Goal: Navigation & Orientation: Find specific page/section

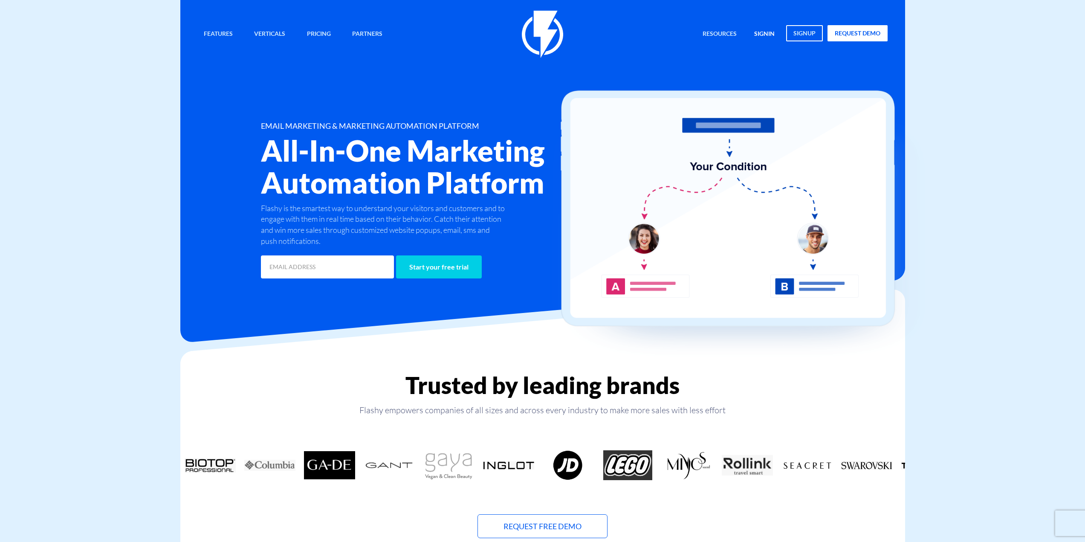
click at [768, 32] on link "signin" at bounding box center [764, 34] width 33 height 18
click at [771, 29] on link "signin" at bounding box center [764, 34] width 33 height 18
click at [773, 29] on link "signin" at bounding box center [764, 34] width 33 height 18
click at [768, 35] on link "signin" at bounding box center [764, 34] width 33 height 18
